Goal: Navigation & Orientation: Find specific page/section

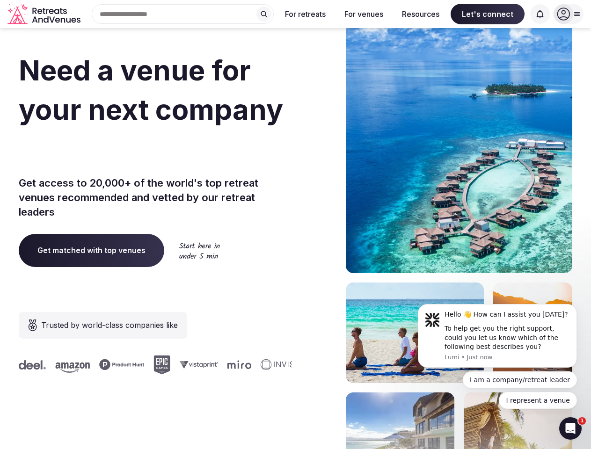
click at [295, 225] on div "Need a venue for your next company incentive trip? Get access to 20,000+ of the…" at bounding box center [295, 280] width 553 height 564
click at [183, 14] on div "Search Popular Destinations [GEOGRAPHIC_DATA], [GEOGRAPHIC_DATA] [GEOGRAPHIC_DA…" at bounding box center [178, 14] width 189 height 20
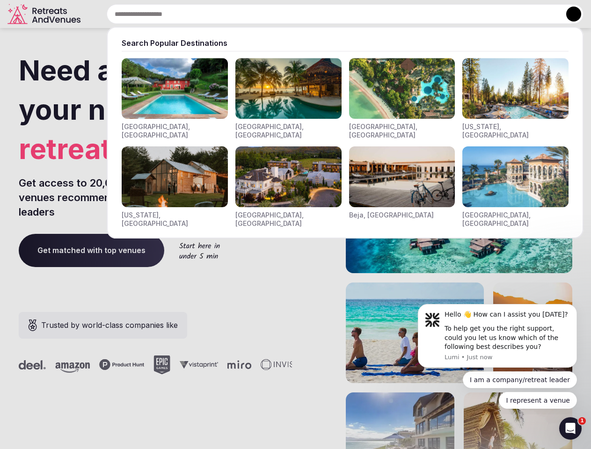
click at [264, 14] on input "text" at bounding box center [345, 14] width 477 height 20
click at [305, 14] on input "text" at bounding box center [345, 14] width 477 height 20
click at [363, 14] on input "text" at bounding box center [345, 14] width 477 height 20
click at [420, 14] on input "text" at bounding box center [345, 14] width 477 height 20
click at [487, 14] on input "text" at bounding box center [345, 14] width 477 height 20
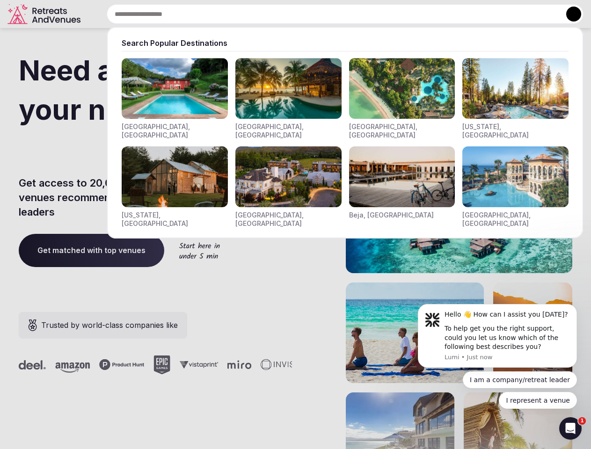
click at [540, 14] on input "text" at bounding box center [345, 14] width 477 height 20
